Goal: Navigation & Orientation: Find specific page/section

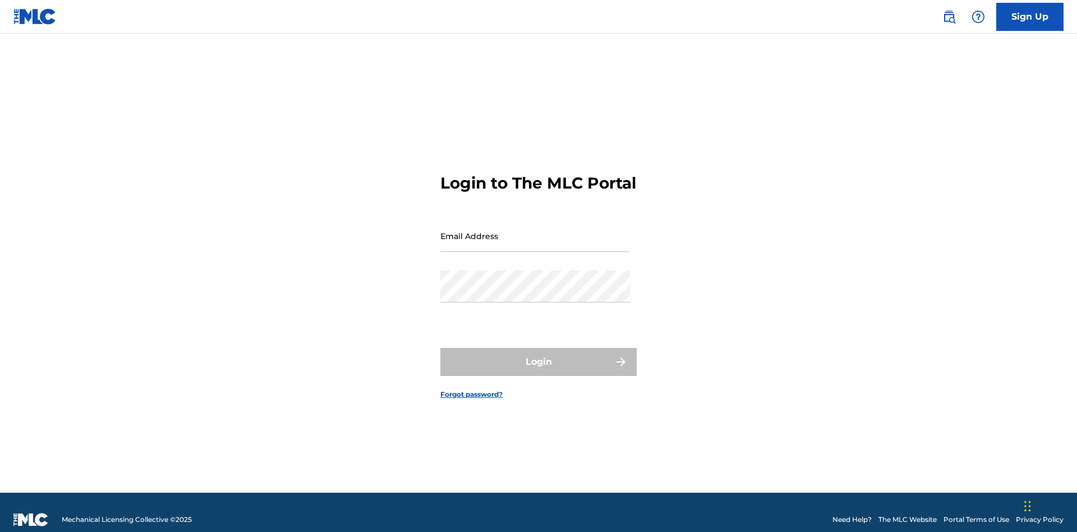
scroll to position [15, 0]
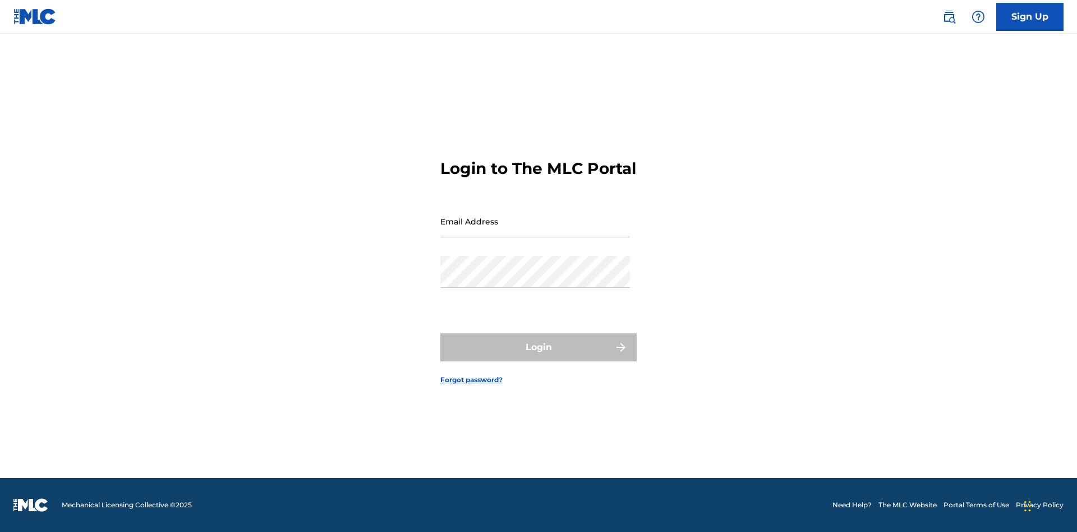
click at [535, 231] on input "Email Address" at bounding box center [535, 221] width 190 height 32
type input "Helena.Songwriter@gmail.com"
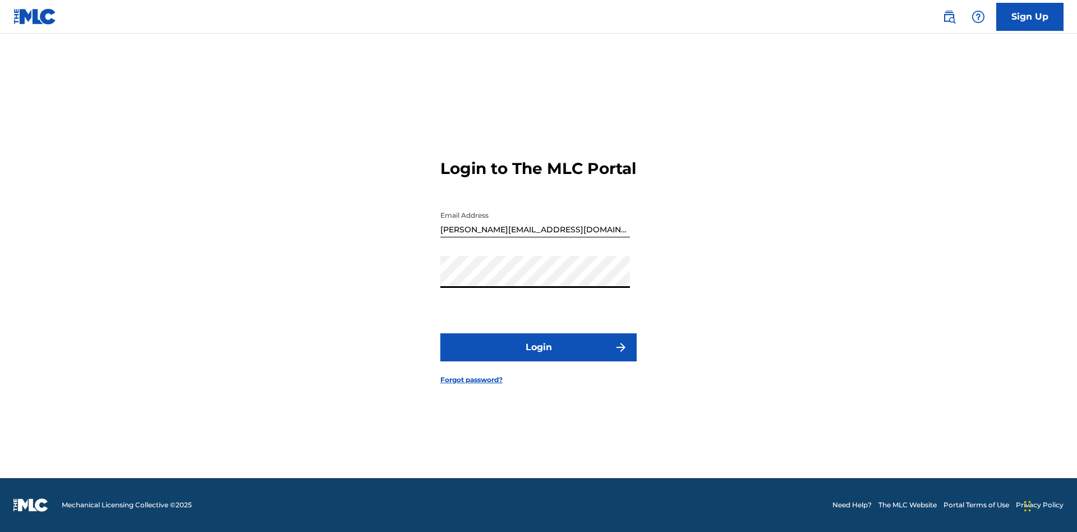
click at [539, 357] on button "Login" at bounding box center [538, 347] width 196 height 28
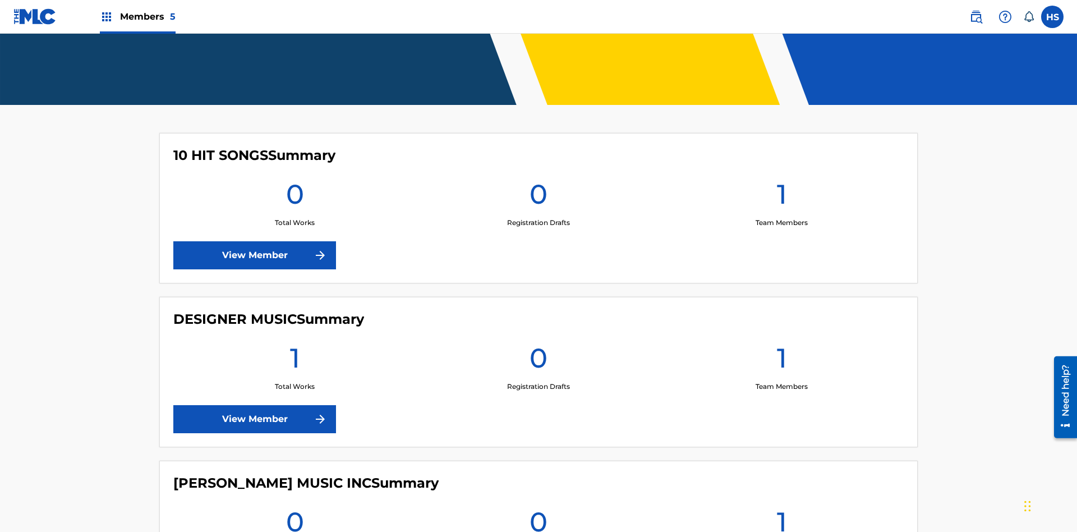
click at [255, 241] on link "View Member" at bounding box center [254, 255] width 163 height 28
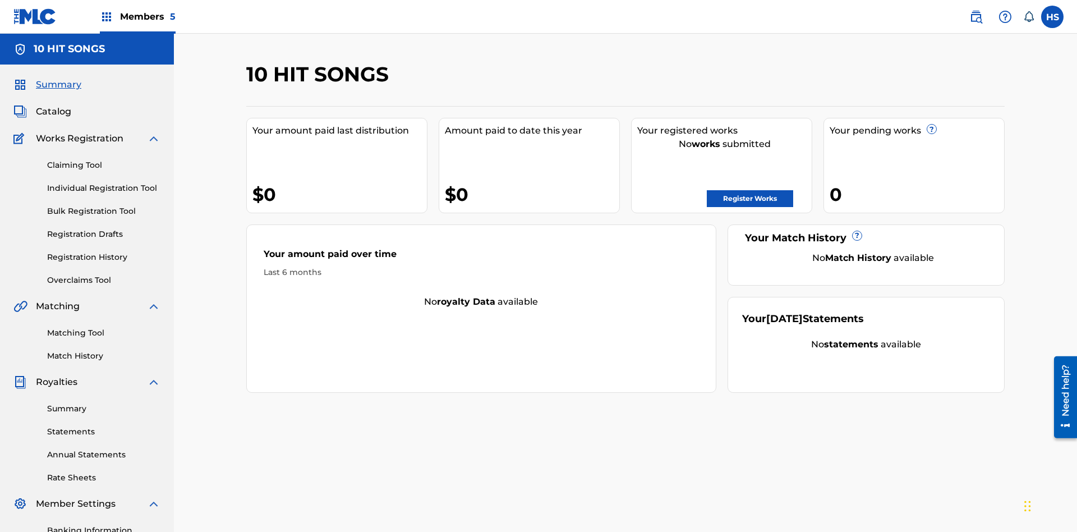
click at [137, 16] on span "Members 5" at bounding box center [148, 16] width 56 height 13
click at [150, 57] on img at bounding box center [150, 56] width 23 height 22
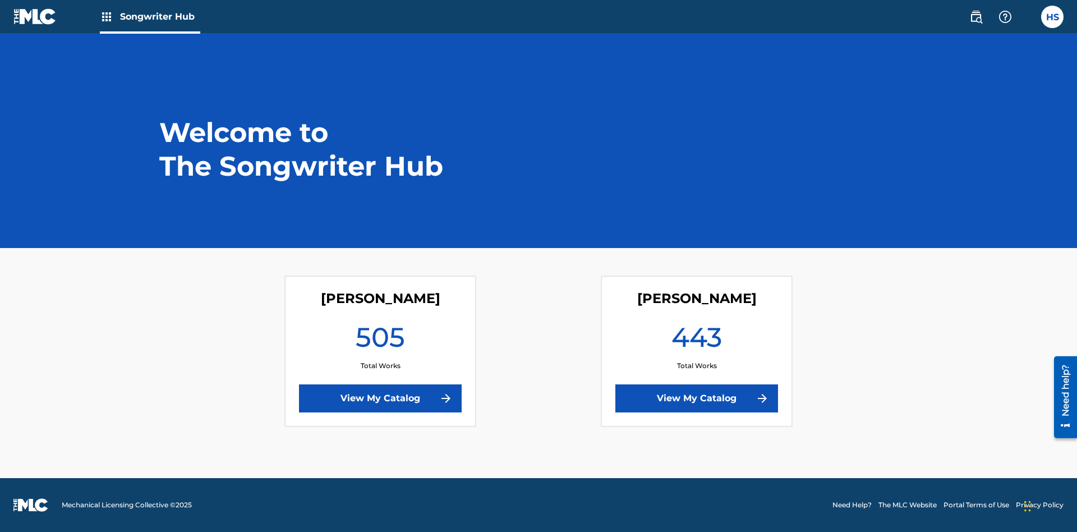
click at [697, 398] on link "View My Catalog" at bounding box center [697, 398] width 163 height 28
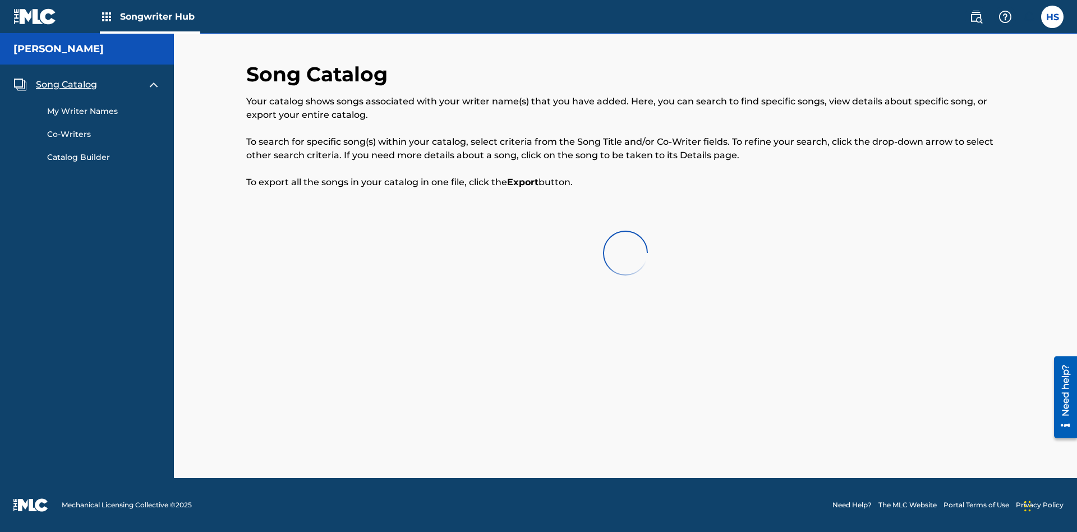
click at [66, 85] on span "Song Catalog" at bounding box center [66, 84] width 61 height 13
click at [104, 111] on link "My Writer Names" at bounding box center [103, 111] width 113 height 12
